Goal: Task Accomplishment & Management: Complete application form

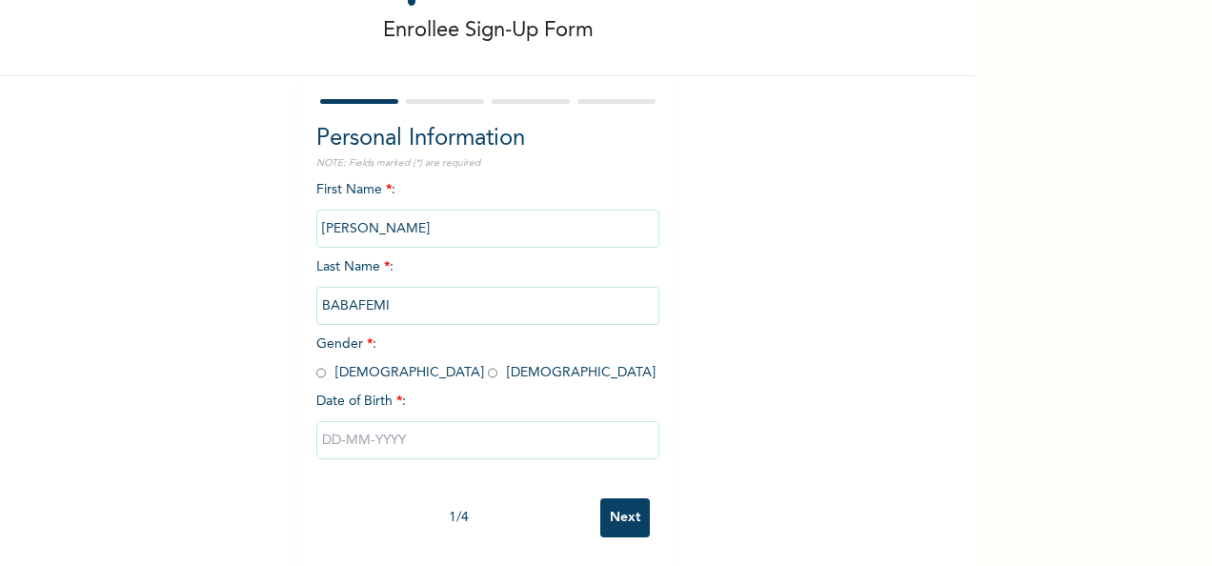
scroll to position [107, 0]
drag, startPoint x: 420, startPoint y: 212, endPoint x: 271, endPoint y: 203, distance: 149.9
click at [271, 203] on div "Enrollee Sign-Up Form Personal Information NOTE: Fields marked (*) are required…" at bounding box center [488, 238] width 976 height 656
drag, startPoint x: 271, startPoint y: 203, endPoint x: 438, endPoint y: 194, distance: 168.0
click at [438, 210] on input "[PERSON_NAME]" at bounding box center [487, 229] width 343 height 38
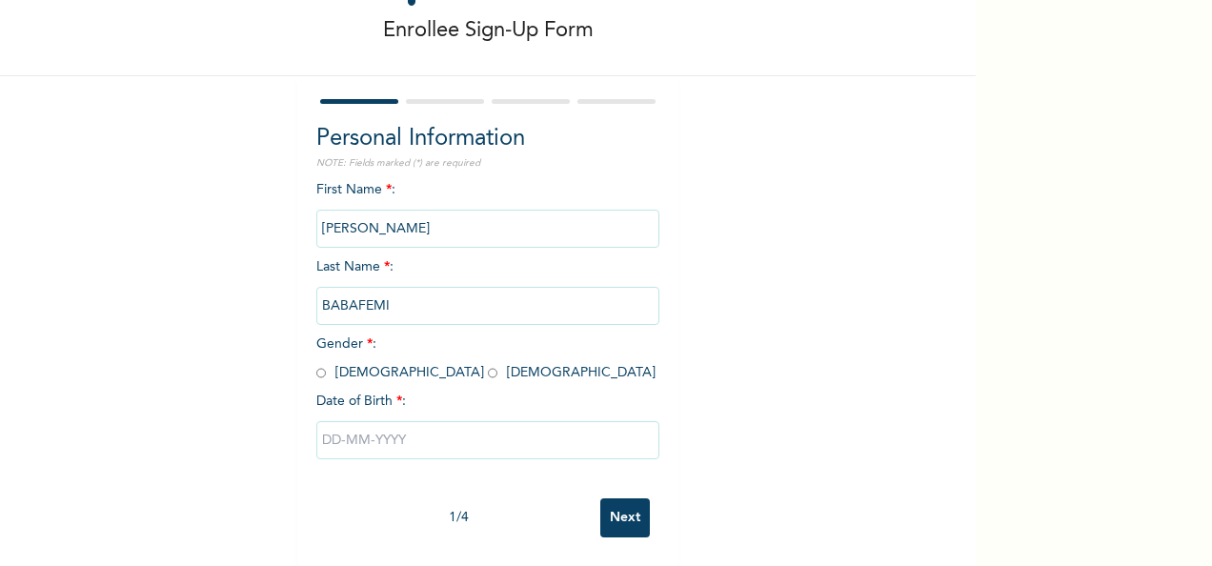
click at [406, 215] on input "[PERSON_NAME]" at bounding box center [487, 229] width 343 height 38
click at [412, 214] on input "[PERSON_NAME]" at bounding box center [487, 229] width 343 height 38
click at [401, 292] on input "BABAFEMI" at bounding box center [487, 306] width 343 height 38
drag, startPoint x: 384, startPoint y: 288, endPoint x: 263, endPoint y: 288, distance: 121.0
click at [263, 288] on div "Enrollee Sign-Up Form Personal Information NOTE: Fields marked (*) are required…" at bounding box center [488, 238] width 976 height 656
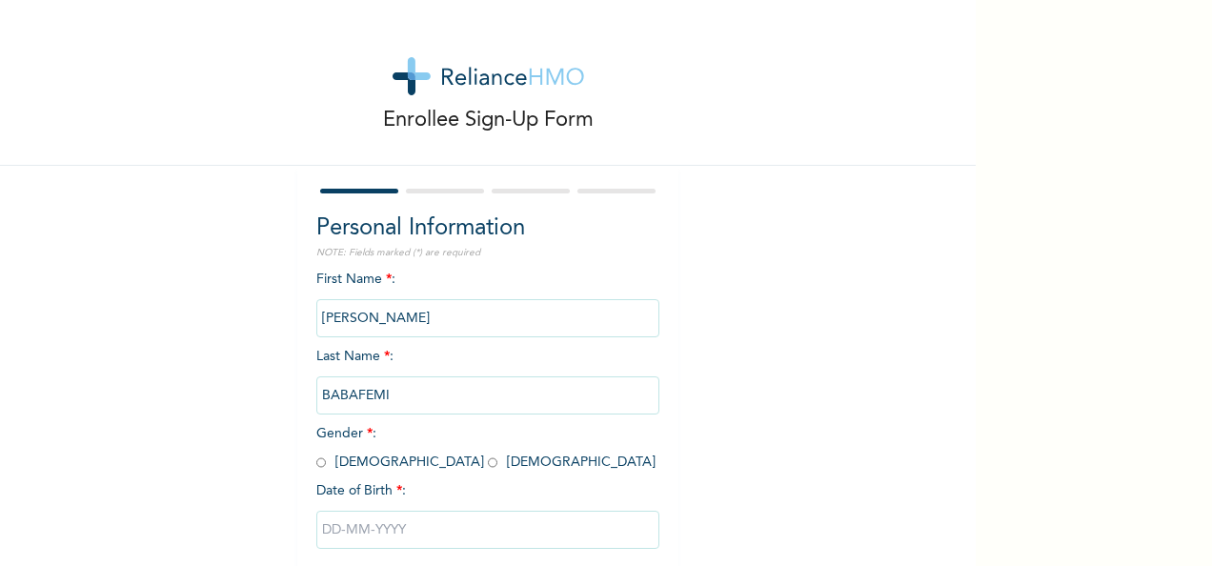
click at [416, 320] on input "[PERSON_NAME]" at bounding box center [487, 318] width 343 height 38
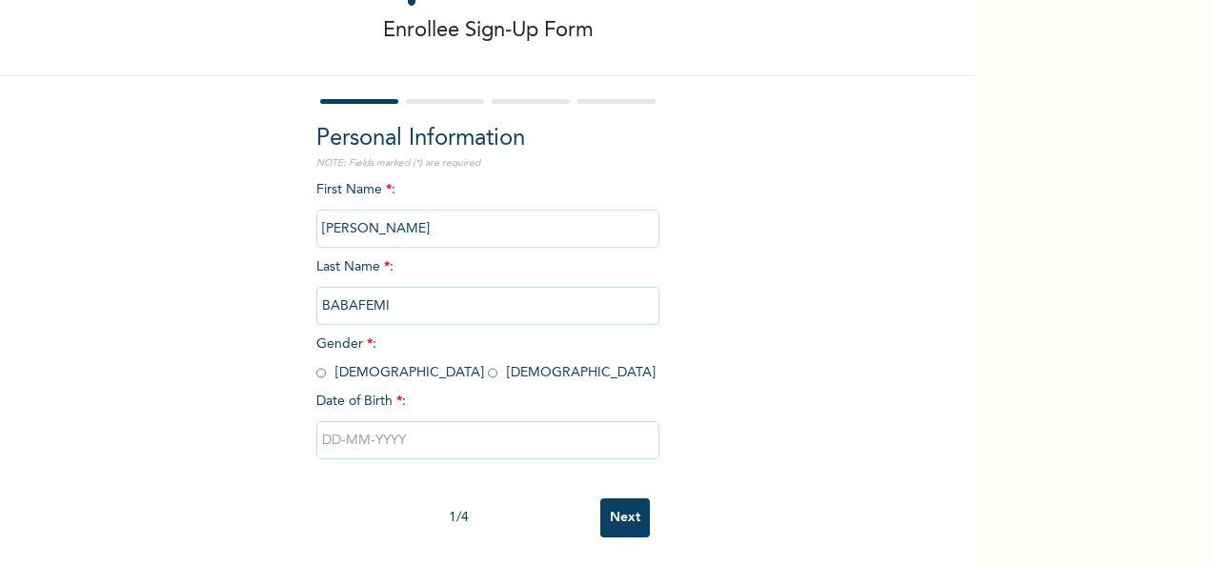
click at [334, 362] on span "Gender * : [DEMOGRAPHIC_DATA] [DEMOGRAPHIC_DATA]" at bounding box center [485, 358] width 339 height 42
click at [316, 364] on input "radio" at bounding box center [321, 373] width 10 height 18
radio input "true"
click at [380, 423] on input "text" at bounding box center [487, 440] width 343 height 38
select select "7"
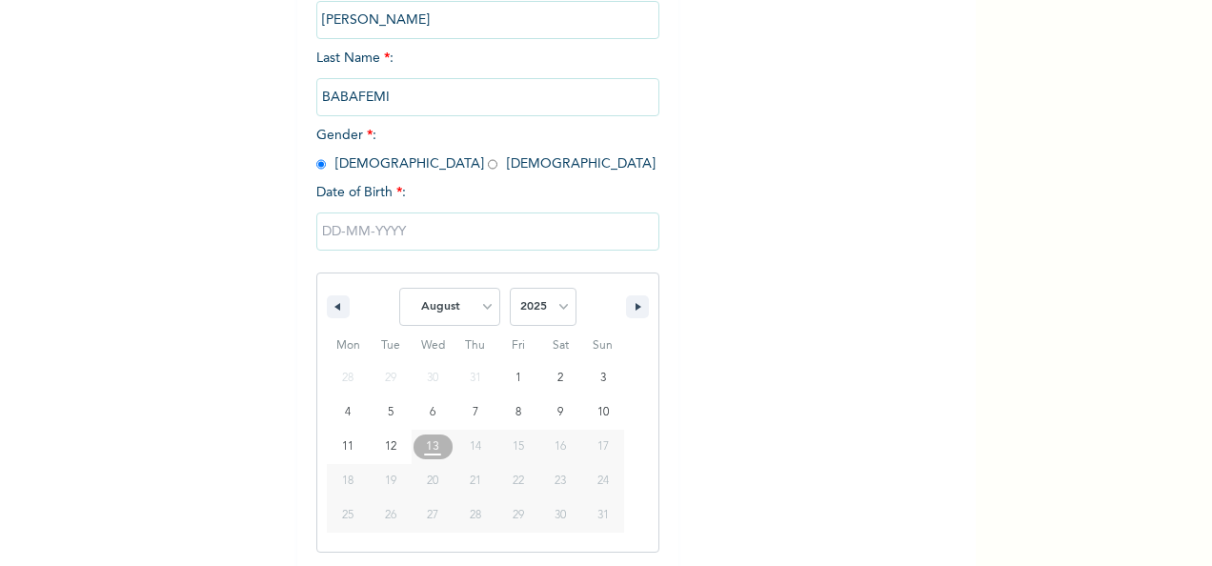
scroll to position [301, 0]
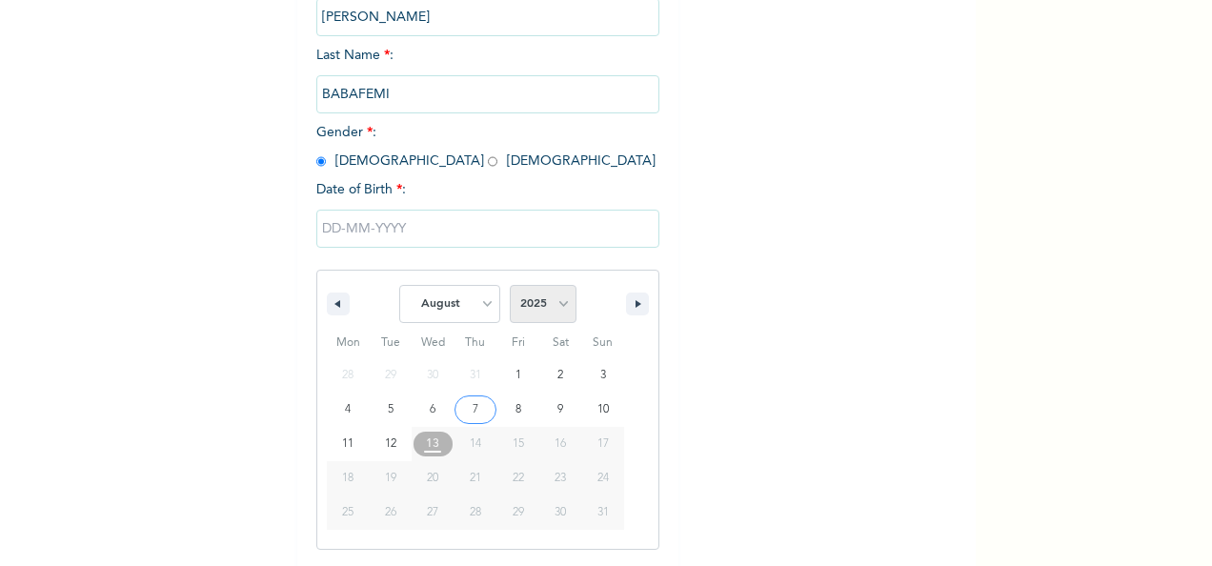
click at [551, 311] on select "2025 2024 2023 2022 2021 2020 2019 2018 2017 2016 2015 2014 2013 2012 2011 2010…" at bounding box center [543, 304] width 67 height 38
select select "1987"
click at [510, 287] on select "2025 2024 2023 2022 2021 2020 2019 2018 2017 2016 2015 2014 2013 2012 2011 2010…" at bounding box center [543, 304] width 67 height 38
click at [467, 315] on select "January February March April May June July August September October November De…" at bounding box center [449, 304] width 101 height 38
select select "9"
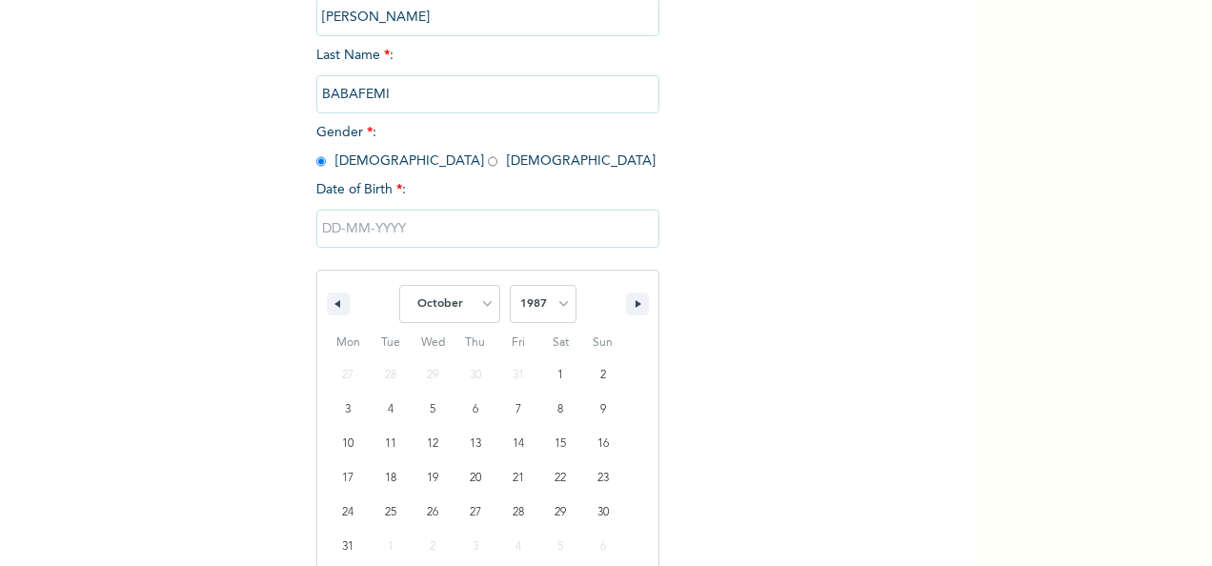
click at [399, 287] on select "January February March April May June July August September October November De…" at bounding box center [449, 304] width 101 height 38
type input "[DATE]"
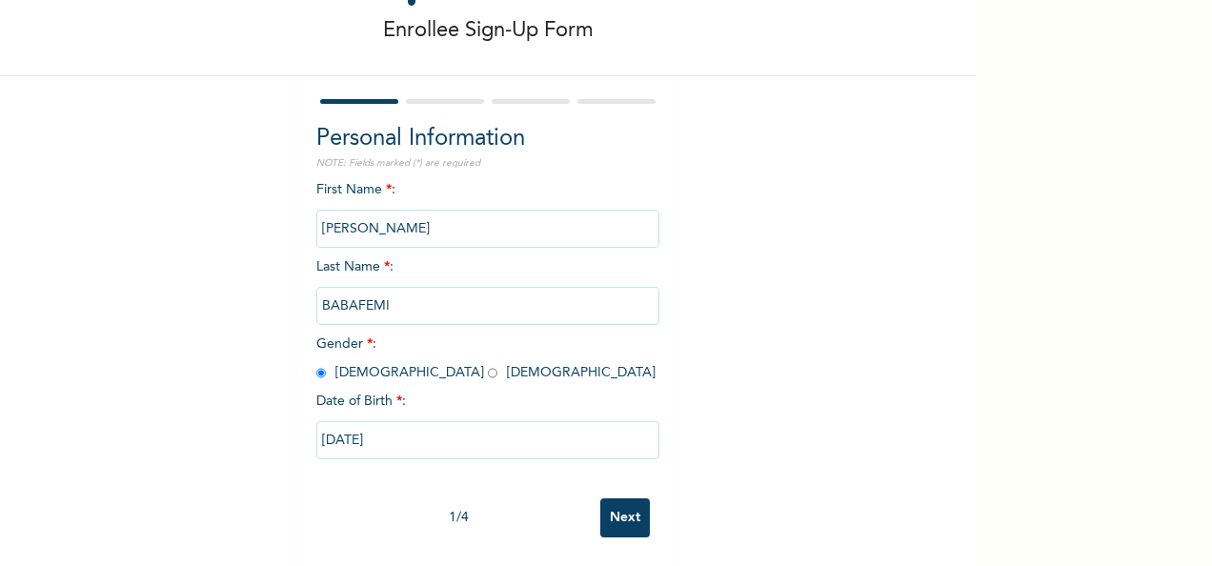
click at [412, 213] on input "[PERSON_NAME]" at bounding box center [487, 229] width 343 height 38
click at [621, 503] on input "Next" at bounding box center [625, 517] width 50 height 39
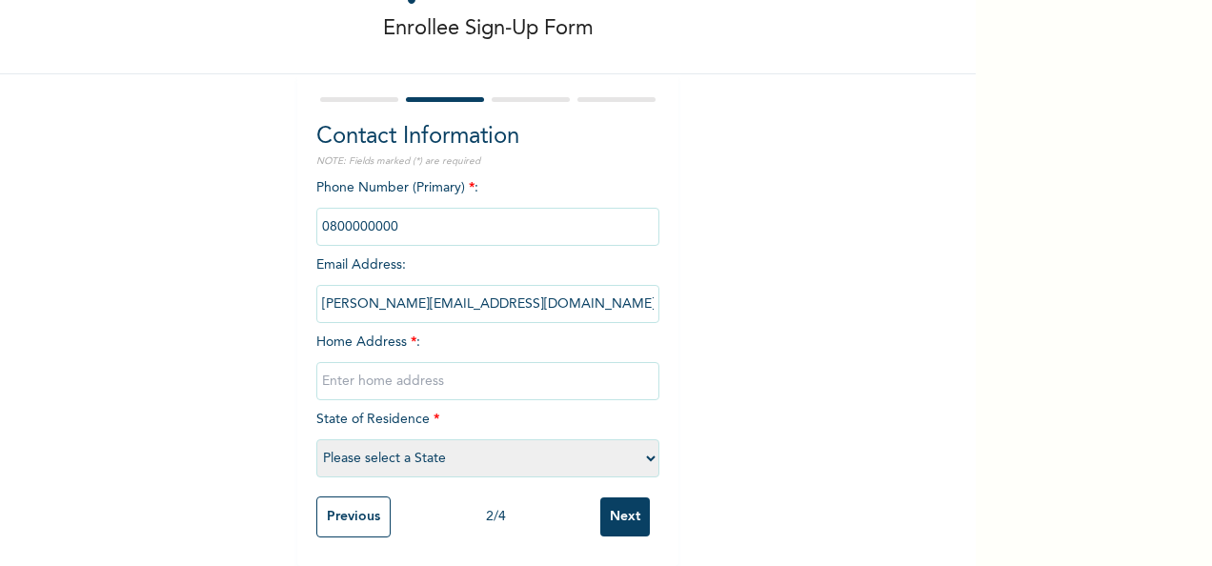
drag, startPoint x: 406, startPoint y: 212, endPoint x: 294, endPoint y: 199, distance: 113.1
click at [297, 199] on div "Contact Information NOTE: Fields marked (*) are required Phone Number (Primary)…" at bounding box center [487, 320] width 381 height 492
drag, startPoint x: 294, startPoint y: 199, endPoint x: 509, endPoint y: 257, distance: 223.1
click at [509, 257] on div "Phone Number (Primary) * : Email Address : [PERSON_NAME][EMAIL_ADDRESS][DOMAIN_…" at bounding box center [487, 332] width 343 height 309
click at [419, 215] on input "phone" at bounding box center [487, 227] width 343 height 38
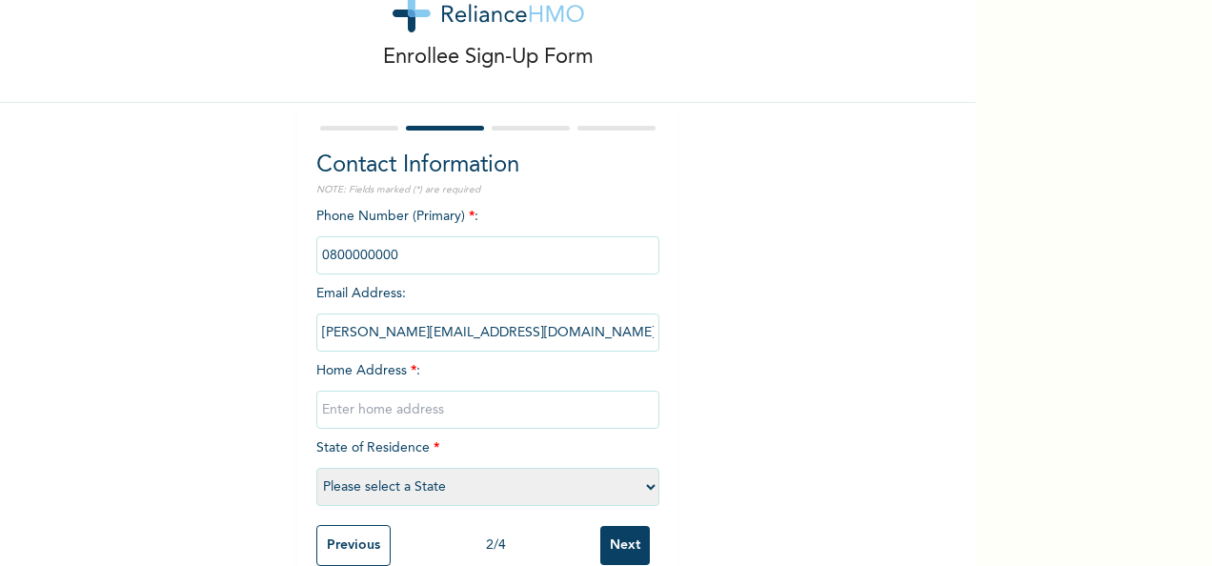
scroll to position [109, 0]
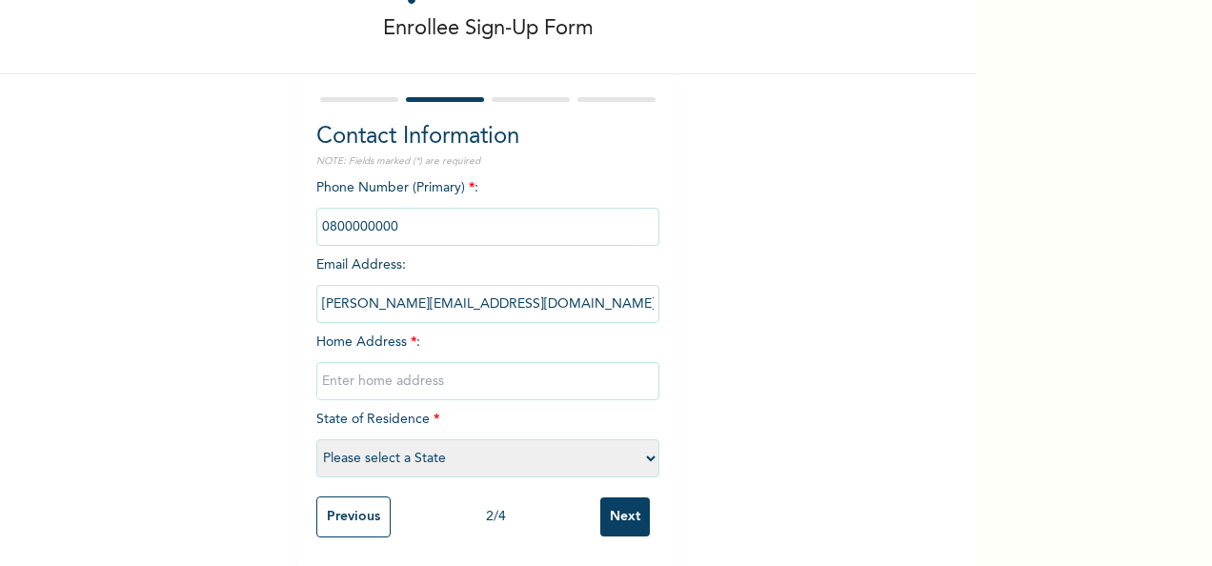
click at [392, 376] on input "text" at bounding box center [487, 381] width 343 height 38
type input "[STREET_ADDRESS]."
click at [405, 218] on input "phone" at bounding box center [487, 227] width 343 height 38
click at [440, 445] on select "Please select a State [PERSON_NAME] (FCT) [PERSON_NAME] Ibom [GEOGRAPHIC_DATA] …" at bounding box center [487, 458] width 343 height 38
select select "25"
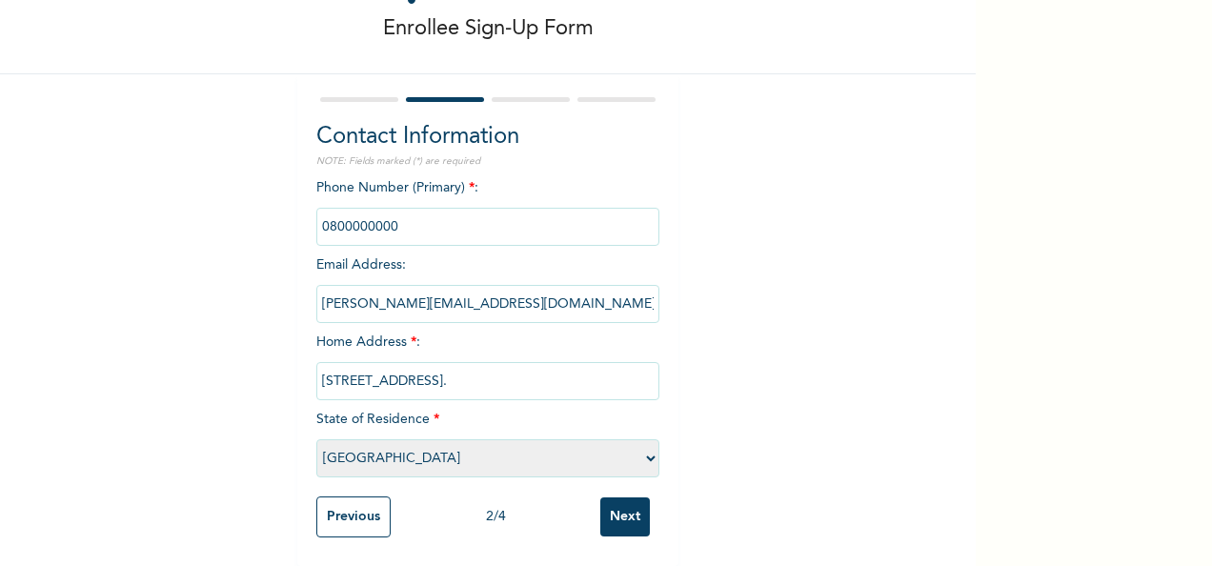
click at [316, 439] on select "Please select a State [PERSON_NAME] (FCT) [PERSON_NAME] Ibom [GEOGRAPHIC_DATA] …" at bounding box center [487, 458] width 343 height 38
click at [623, 504] on input "Next" at bounding box center [625, 517] width 50 height 39
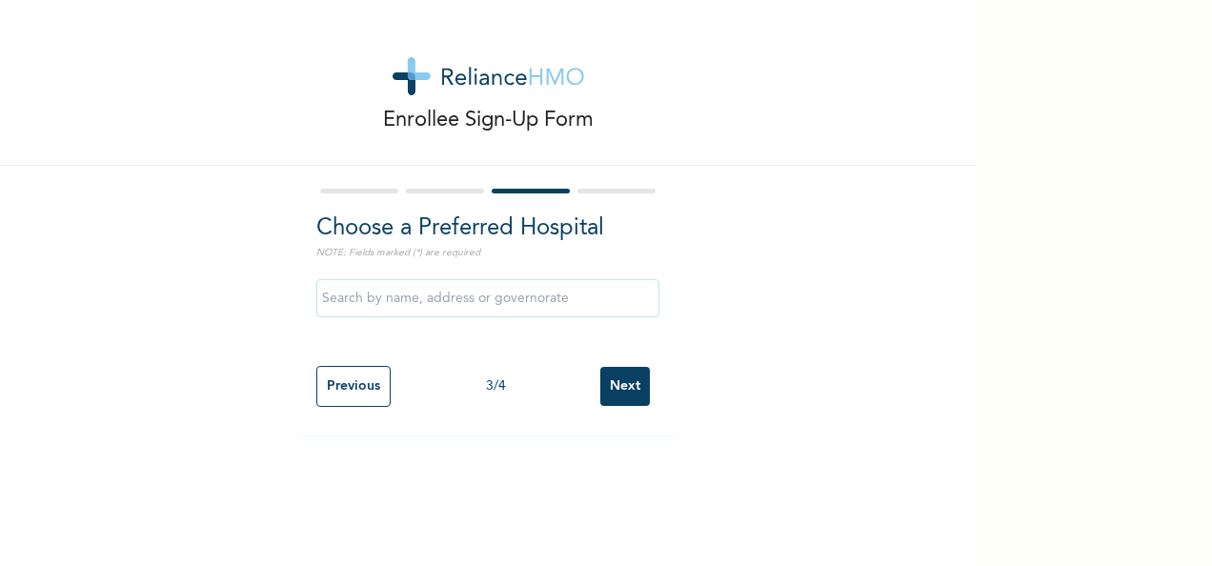
click at [417, 300] on input "text" at bounding box center [487, 298] width 343 height 38
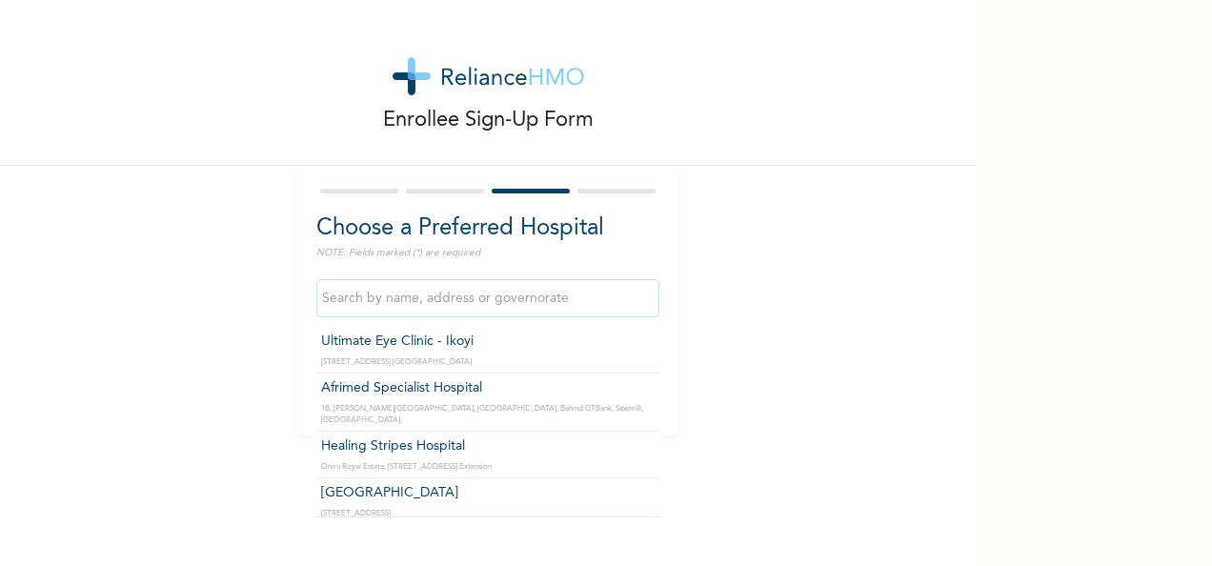
type input "R"
type input "K"
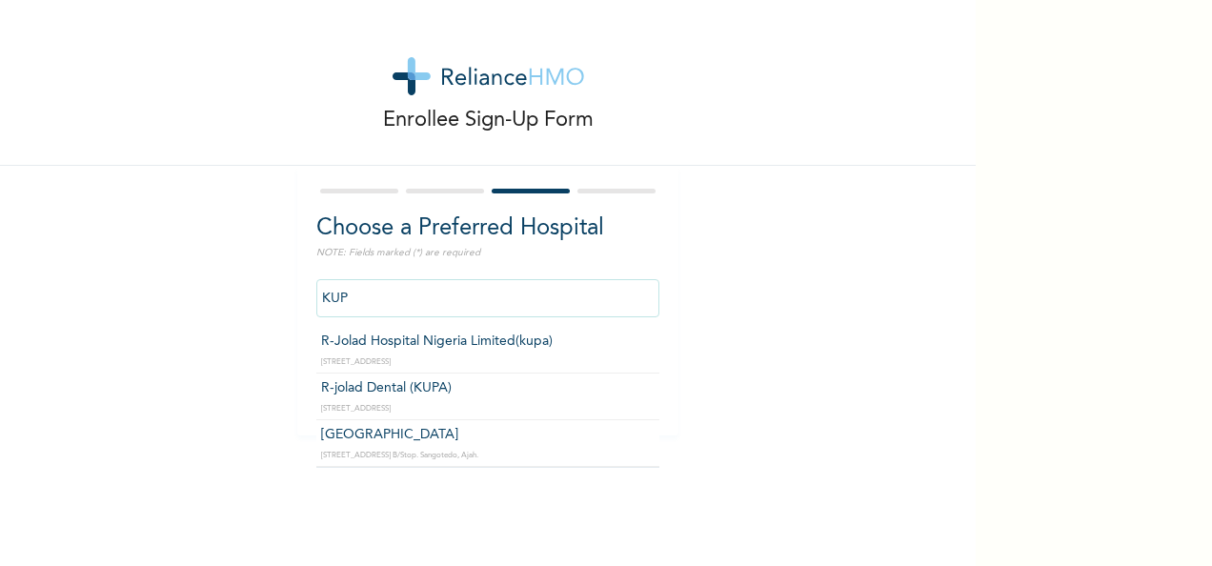
type input "R-Jolad Hospital Nigeria Limited(kupa)"
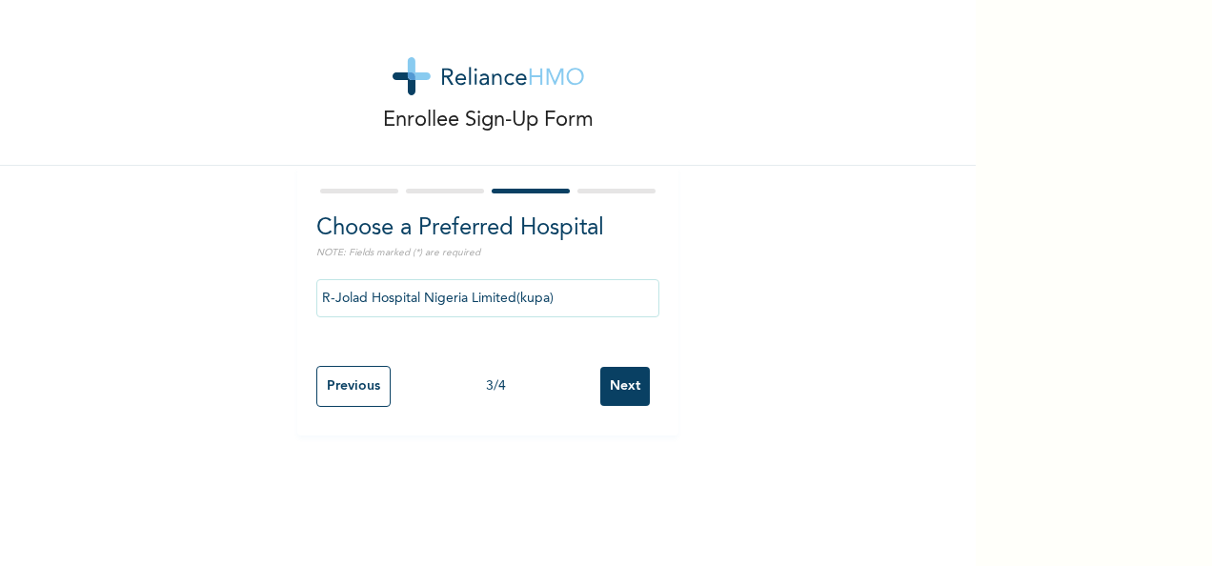
click at [602, 392] on input "Next" at bounding box center [625, 386] width 50 height 39
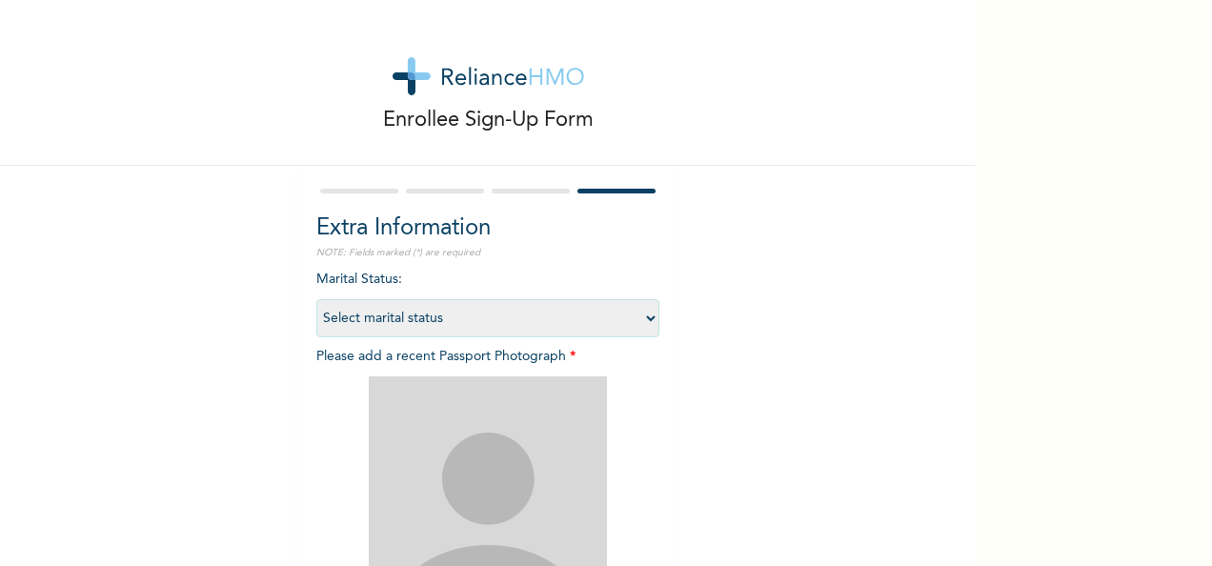
click at [532, 315] on select "Select marital status [DEMOGRAPHIC_DATA] Married [DEMOGRAPHIC_DATA] Widow/[DEMO…" at bounding box center [487, 318] width 343 height 38
select select "2"
click at [316, 299] on select "Select marital status [DEMOGRAPHIC_DATA] Married [DEMOGRAPHIC_DATA] Widow/[DEMO…" at bounding box center [487, 318] width 343 height 38
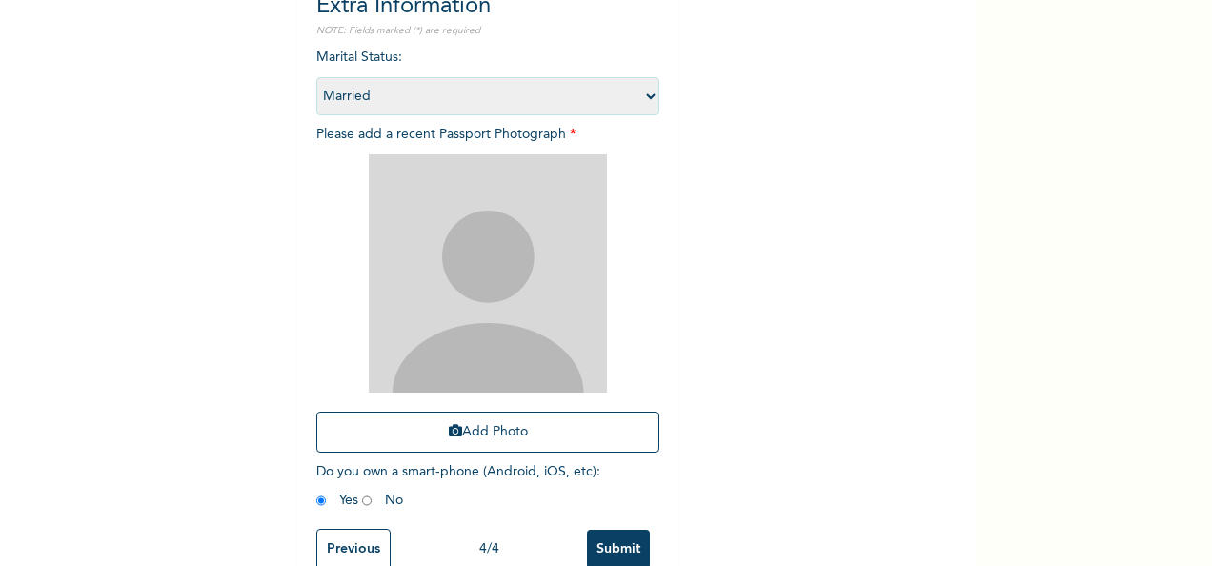
scroll to position [223, 0]
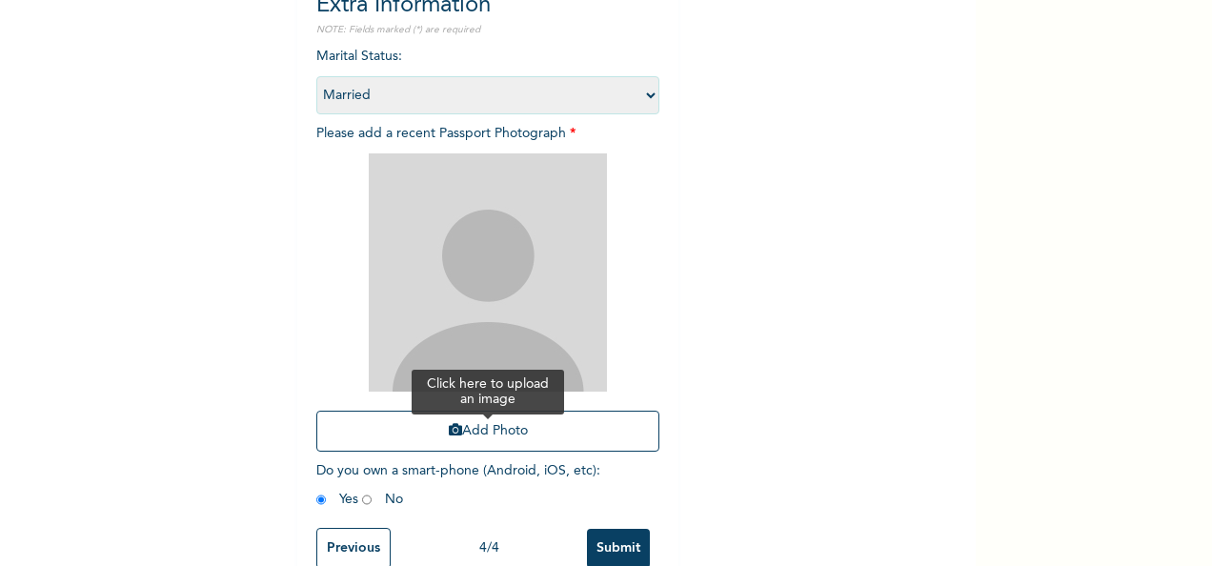
click at [454, 424] on button "Add Photo" at bounding box center [487, 431] width 343 height 41
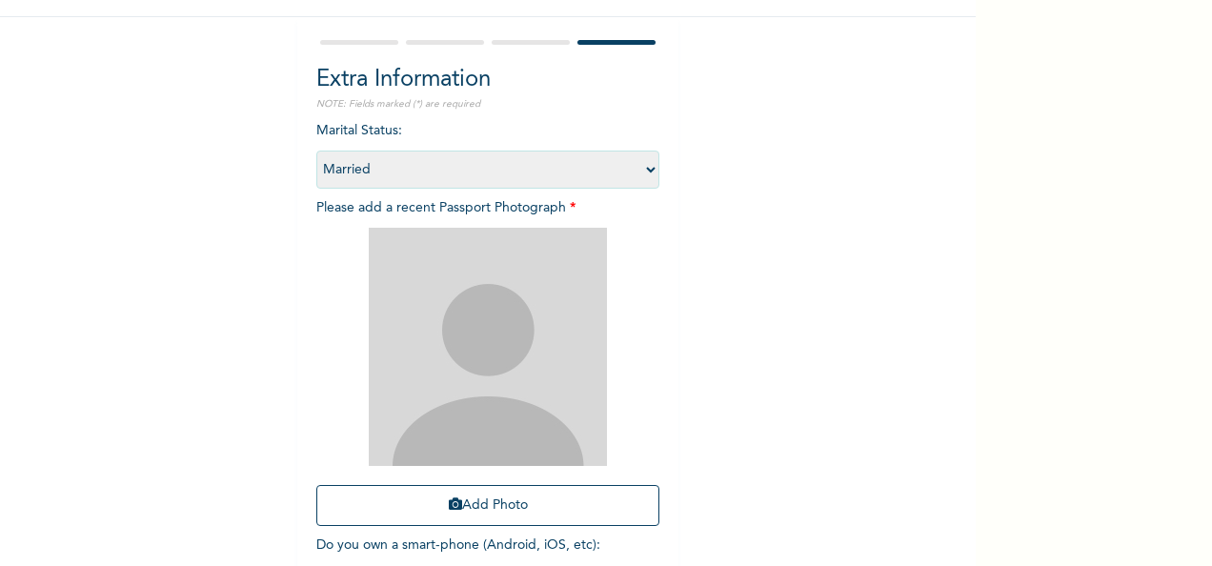
scroll to position [271, 0]
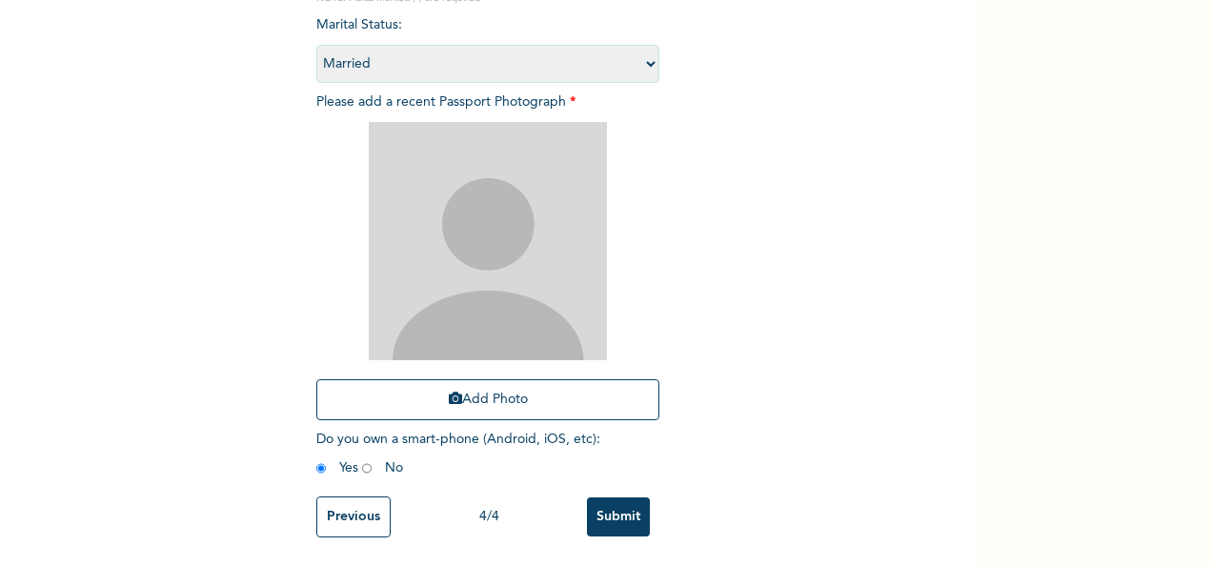
click at [364, 508] on input "Previous" at bounding box center [353, 517] width 74 height 41
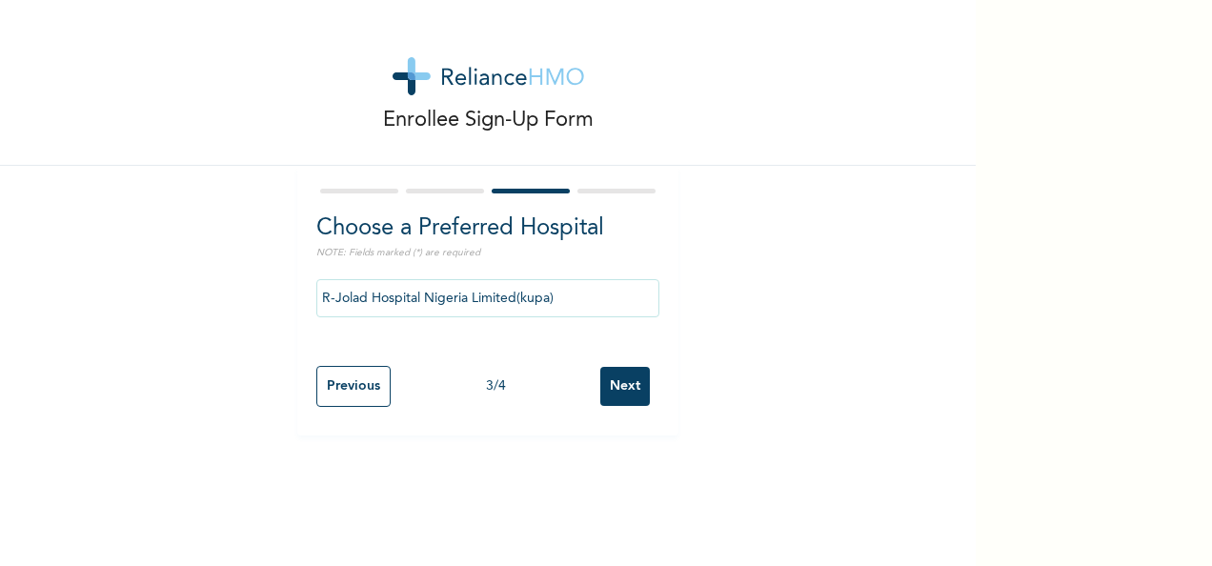
click at [354, 387] on input "Previous" at bounding box center [353, 386] width 74 height 41
select select "25"
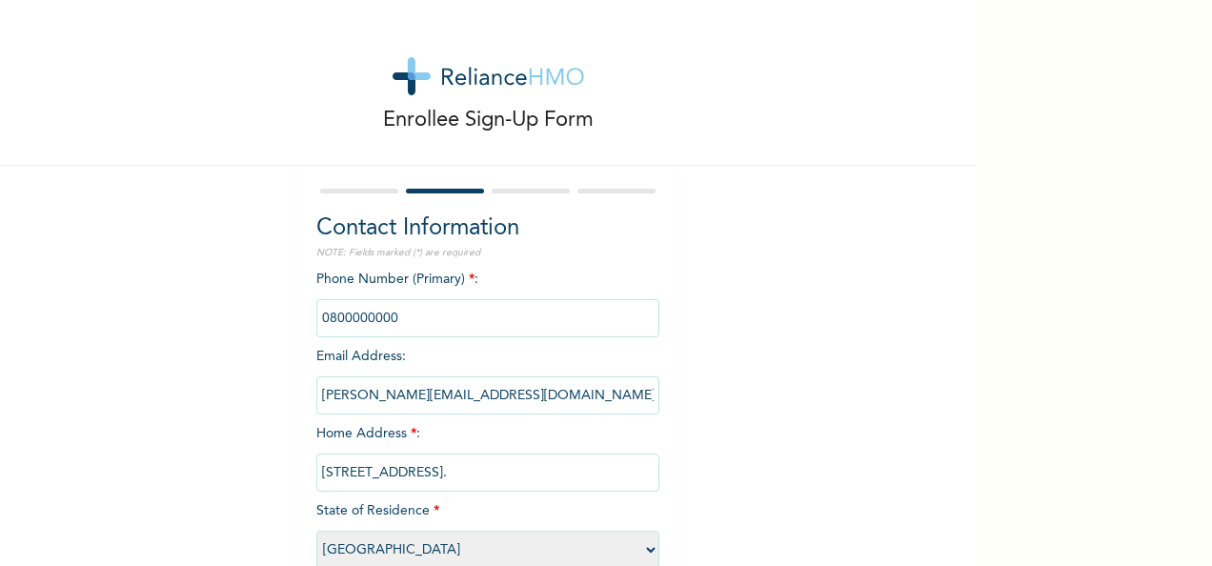
scroll to position [109, 0]
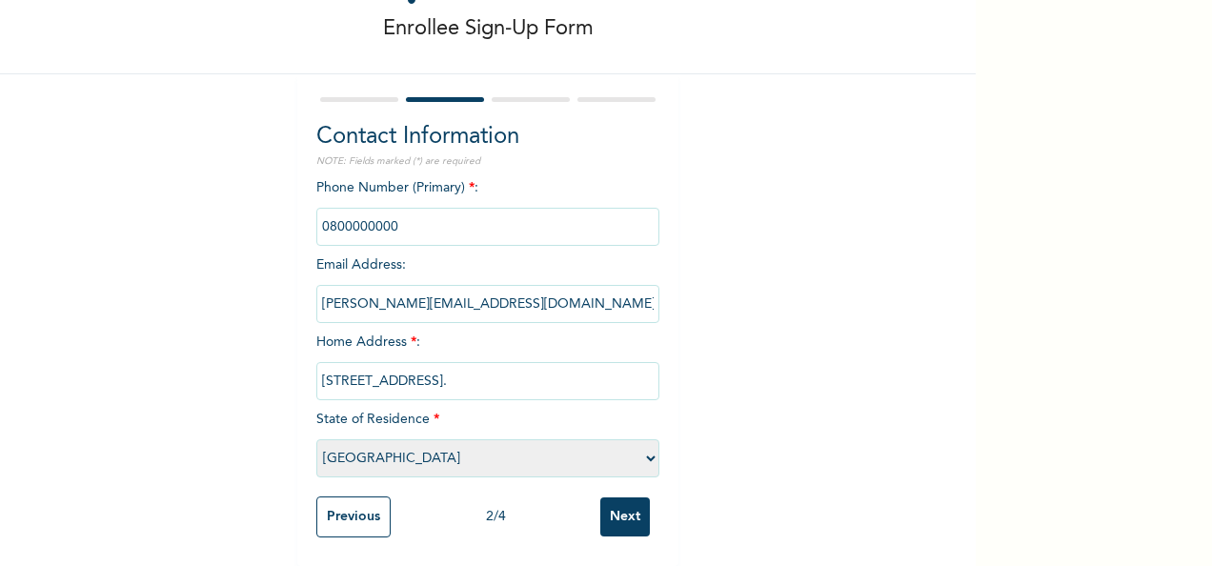
click at [347, 499] on input "Previous" at bounding box center [353, 517] width 74 height 41
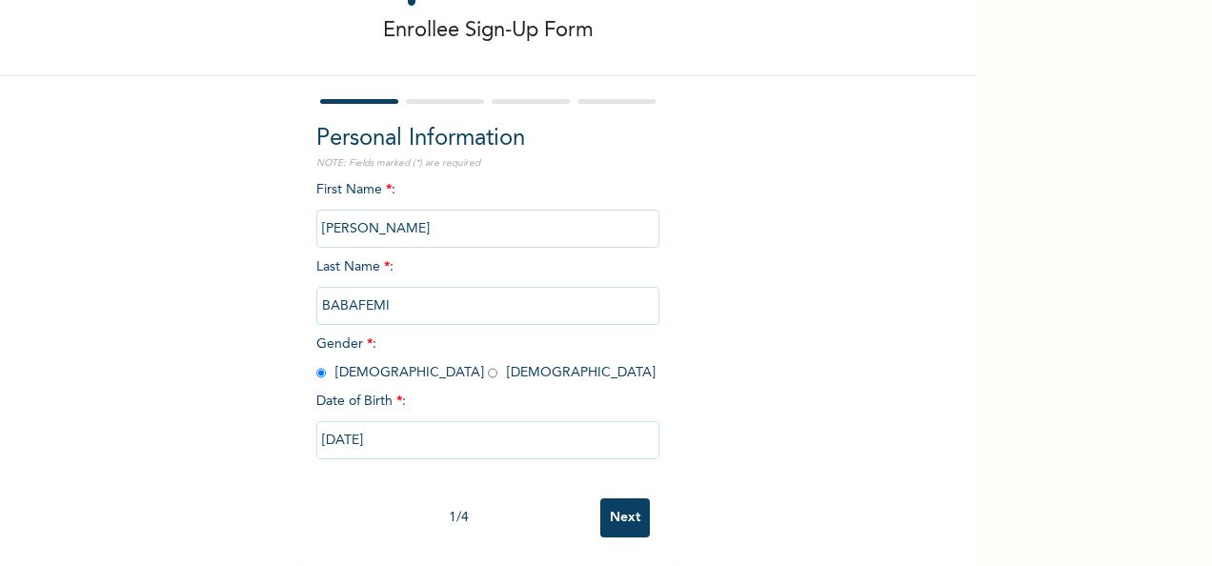
scroll to position [107, 0]
click at [620, 500] on input "Next" at bounding box center [625, 517] width 50 height 39
select select "25"
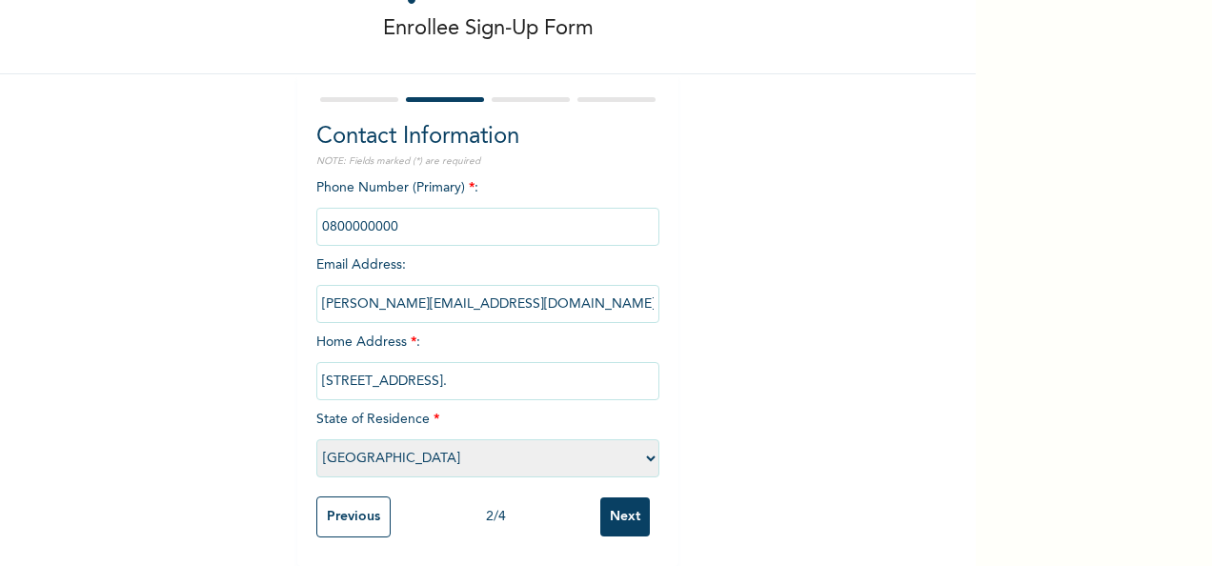
click at [335, 511] on input "Previous" at bounding box center [353, 517] width 74 height 41
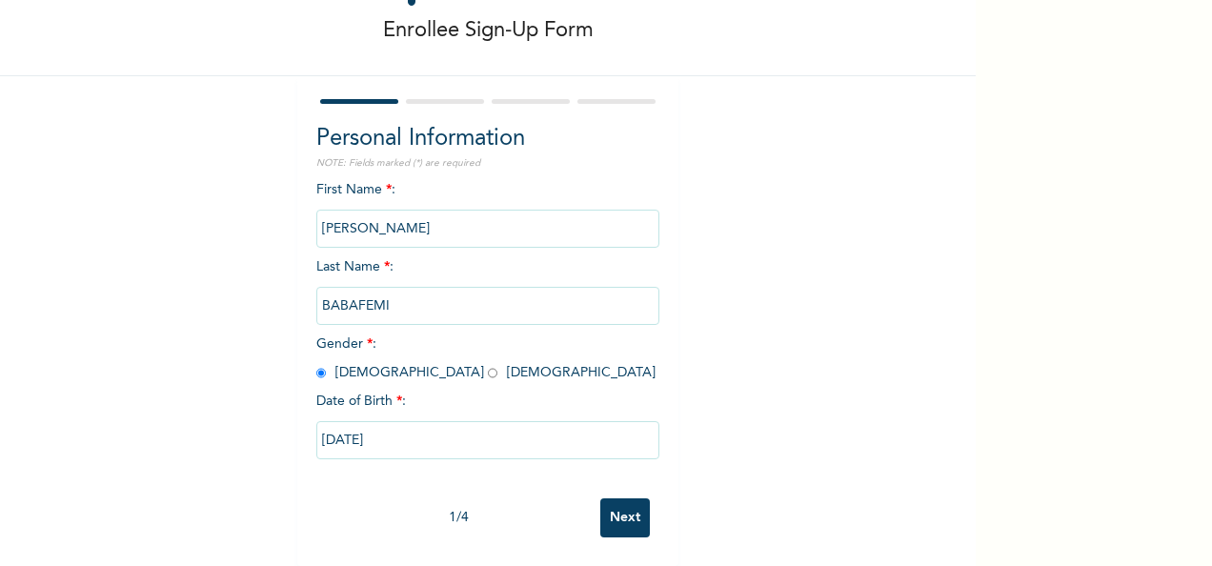
click at [612, 502] on input "Next" at bounding box center [625, 517] width 50 height 39
select select "25"
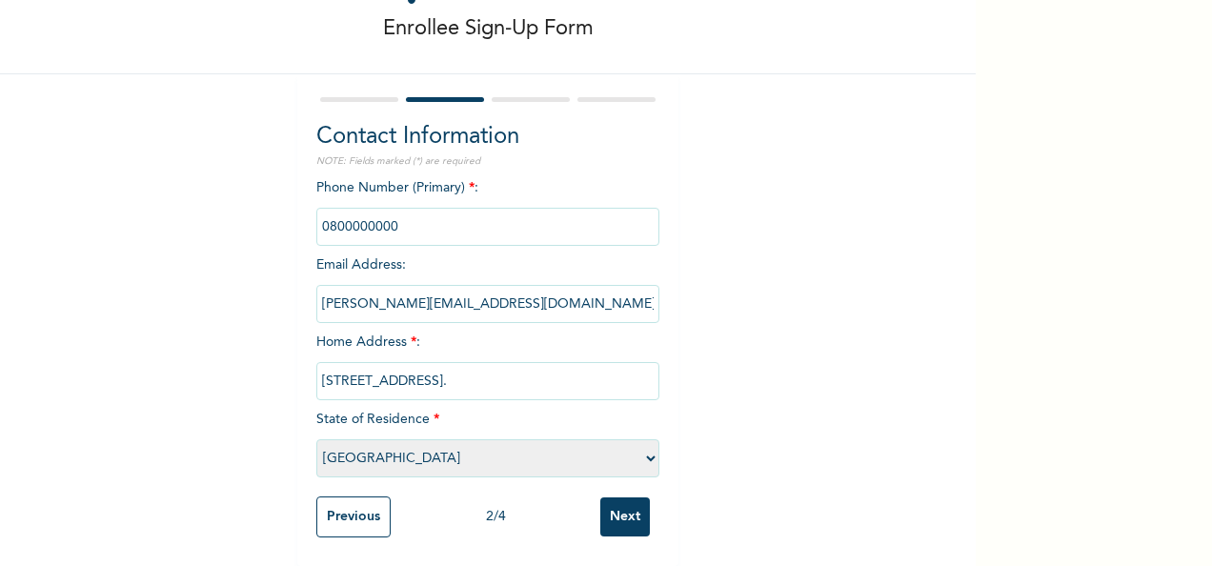
click at [623, 502] on input "Next" at bounding box center [625, 517] width 50 height 39
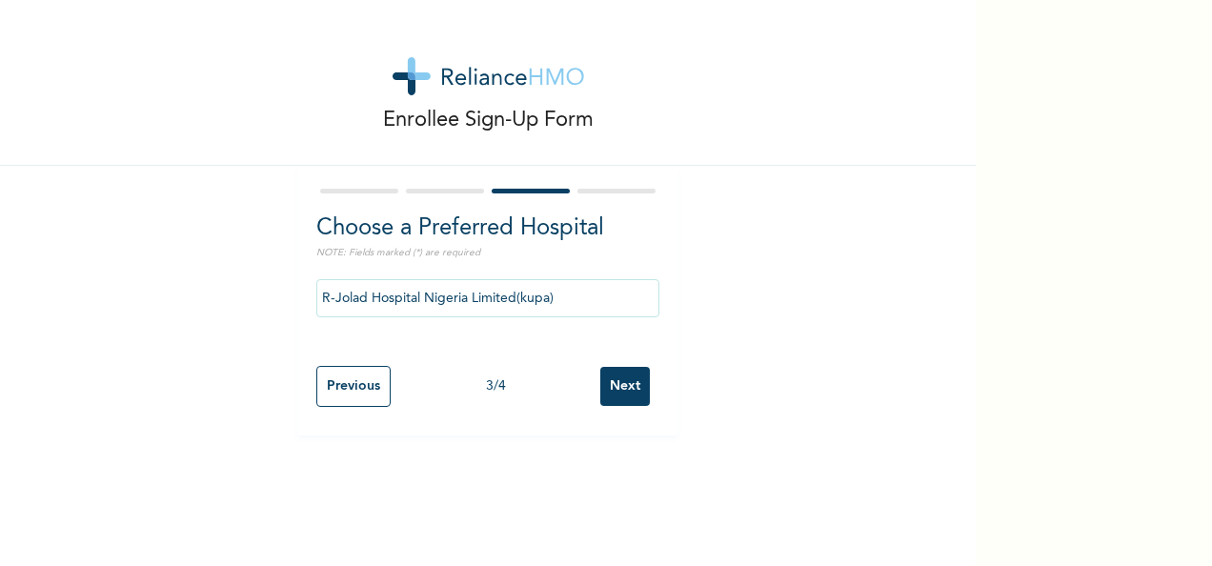
click at [612, 391] on input "Next" at bounding box center [625, 386] width 50 height 39
select select "2"
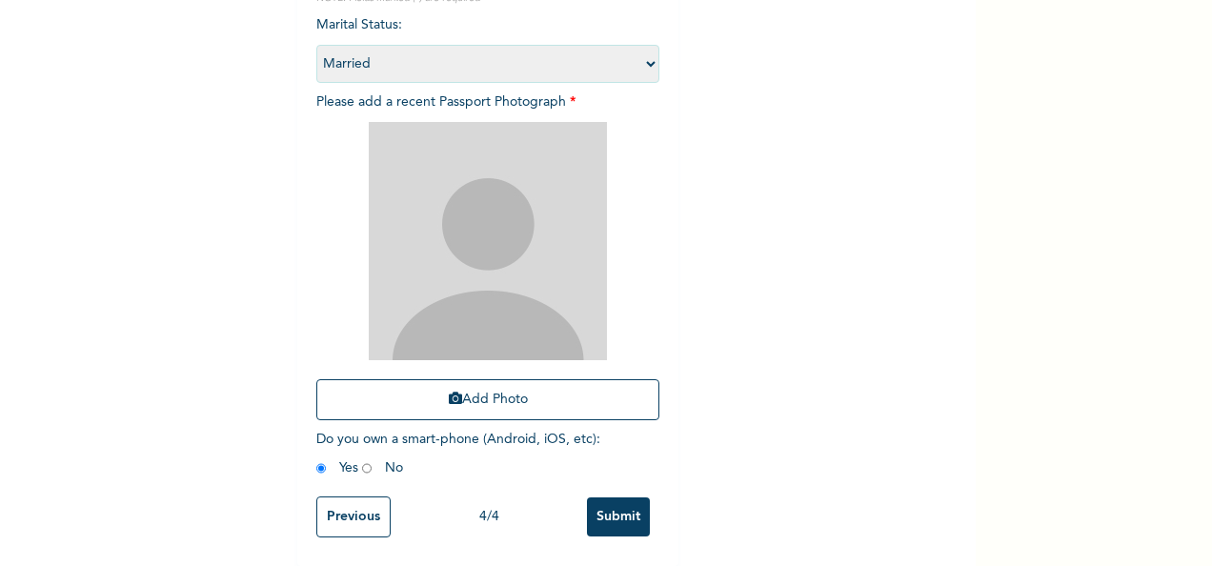
scroll to position [271, 0]
click at [477, 393] on button "Add Photo" at bounding box center [487, 399] width 343 height 41
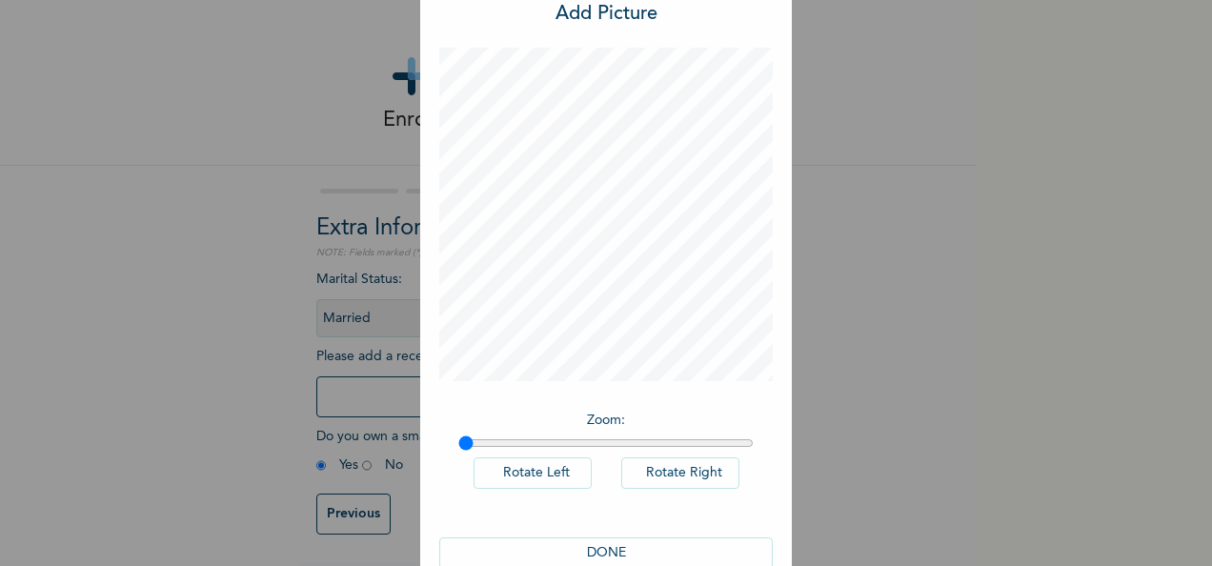
scroll to position [98, 0]
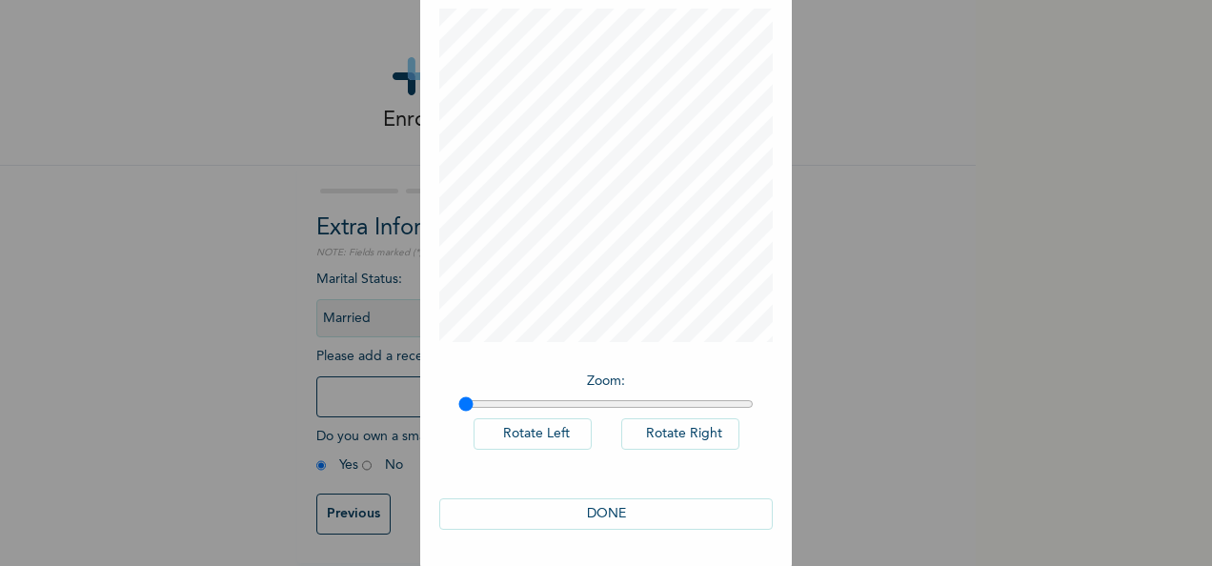
click at [591, 506] on button "DONE" at bounding box center [606, 513] width 334 height 31
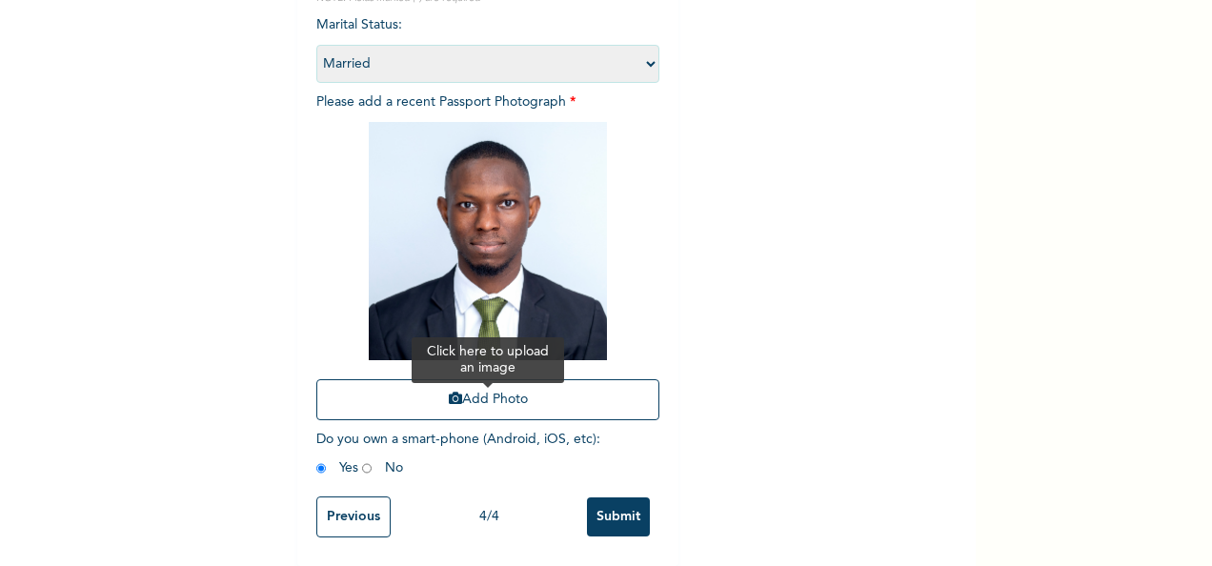
scroll to position [271, 0]
click at [618, 505] on input "Submit" at bounding box center [618, 517] width 63 height 39
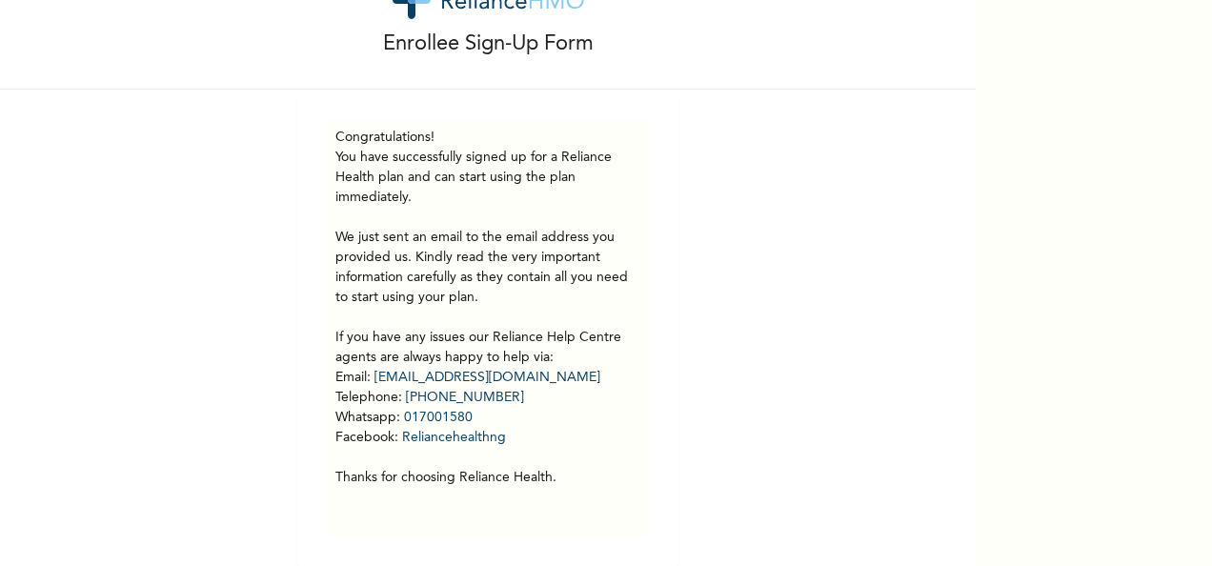
scroll to position [0, 0]
